Goal: Check status: Check status

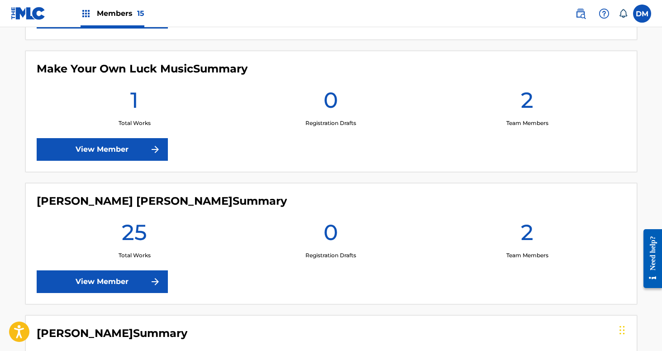
scroll to position [1347, 0]
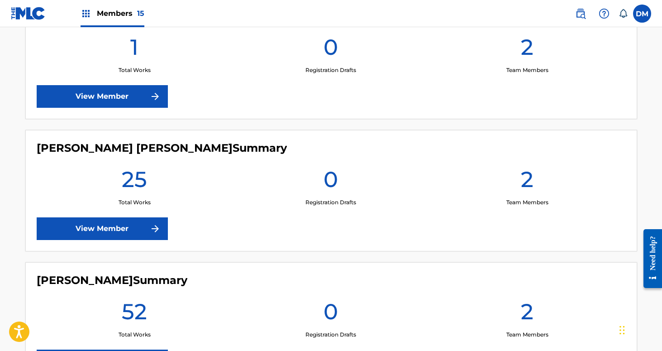
click at [394, 346] on div "[PERSON_NAME] Summary 52 Total Works 0 Registration Drafts 2 Team Members View …" at bounding box center [331, 322] width 612 height 121
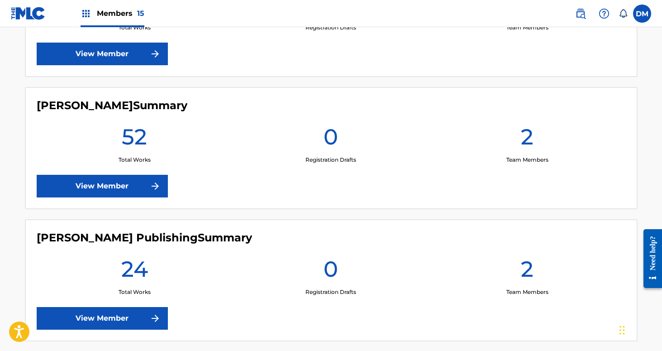
scroll to position [1563, 0]
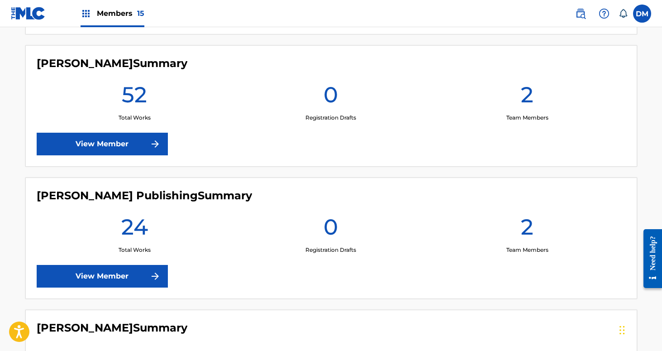
click at [141, 142] on link "View Member" at bounding box center [102, 144] width 131 height 23
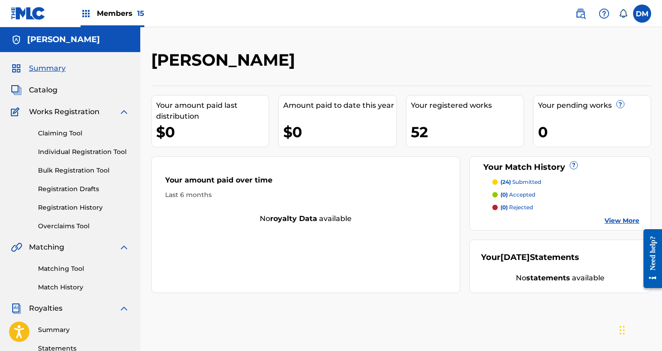
click at [134, 8] on span "Members 15" at bounding box center [120, 13] width 47 height 10
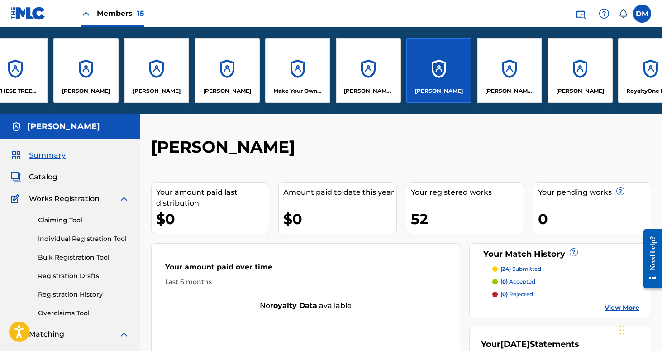
scroll to position [0, 326]
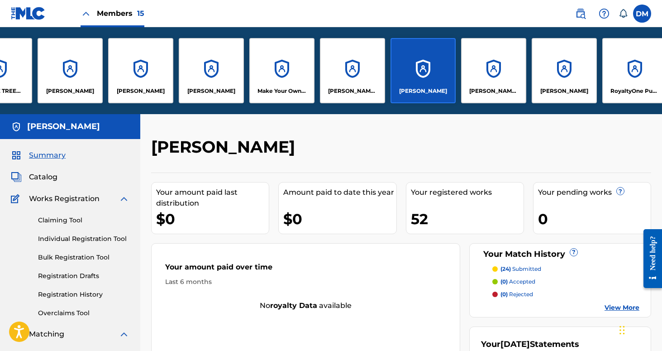
click at [295, 77] on div "Make Your Own Luck Music" at bounding box center [281, 70] width 65 height 65
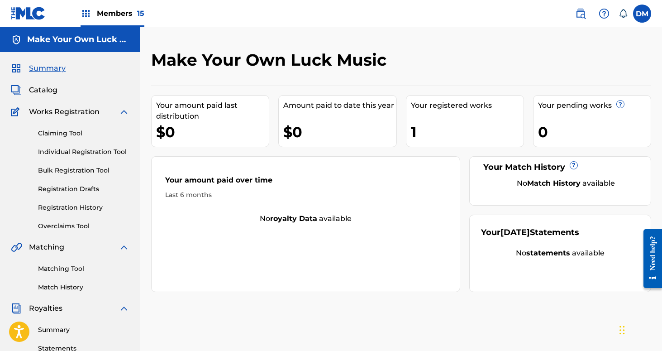
click at [66, 205] on link "Registration History" at bounding box center [83, 207] width 91 height 9
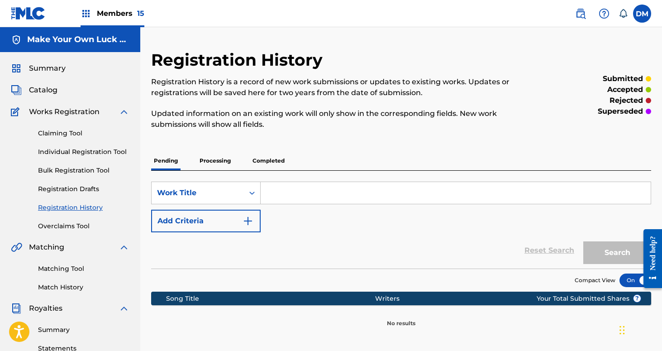
click at [221, 166] on p "Processing" at bounding box center [215, 160] width 37 height 19
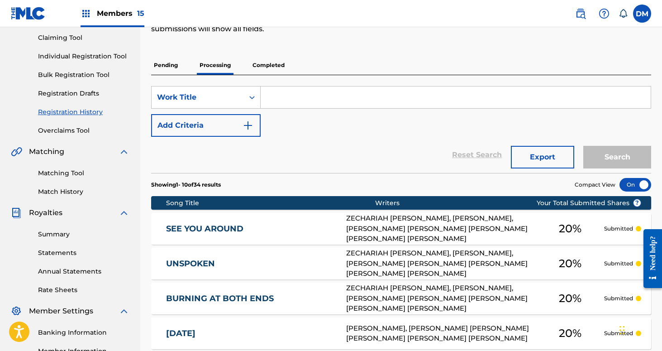
scroll to position [94, 0]
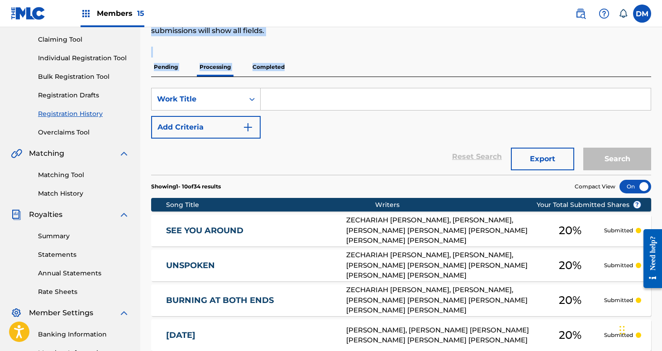
click at [289, 78] on div "Registration History Registration History is a record of new work submissions o…" at bounding box center [401, 288] width 500 height 664
click at [318, 71] on div "Pending Processing Completed" at bounding box center [401, 66] width 500 height 19
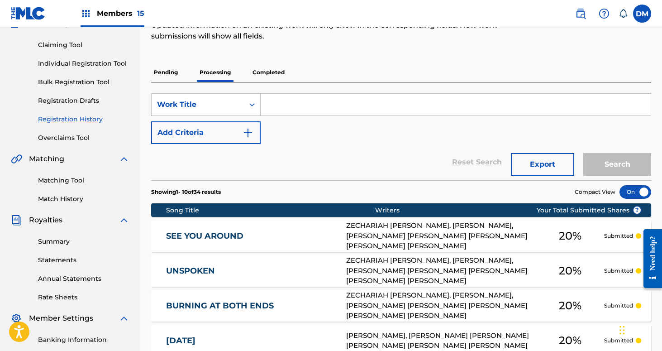
scroll to position [88, 0]
